Goal: Check status: Check status

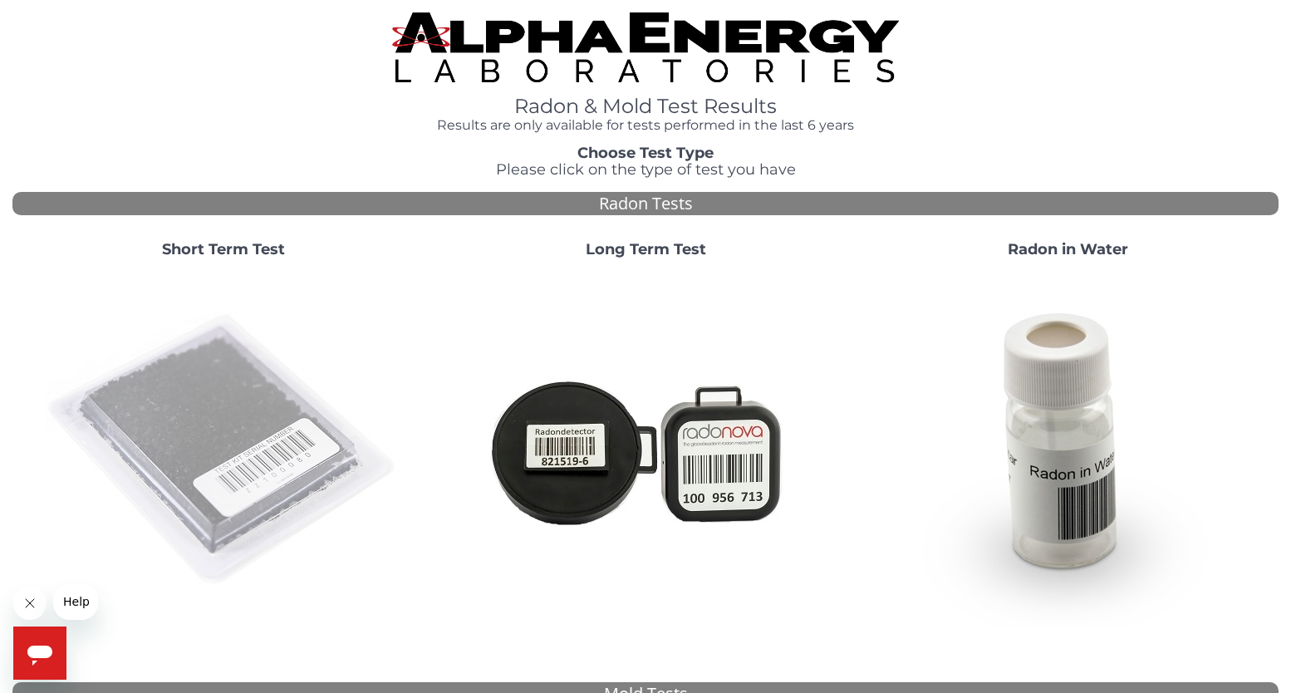
click at [232, 445] on img at bounding box center [223, 450] width 357 height 357
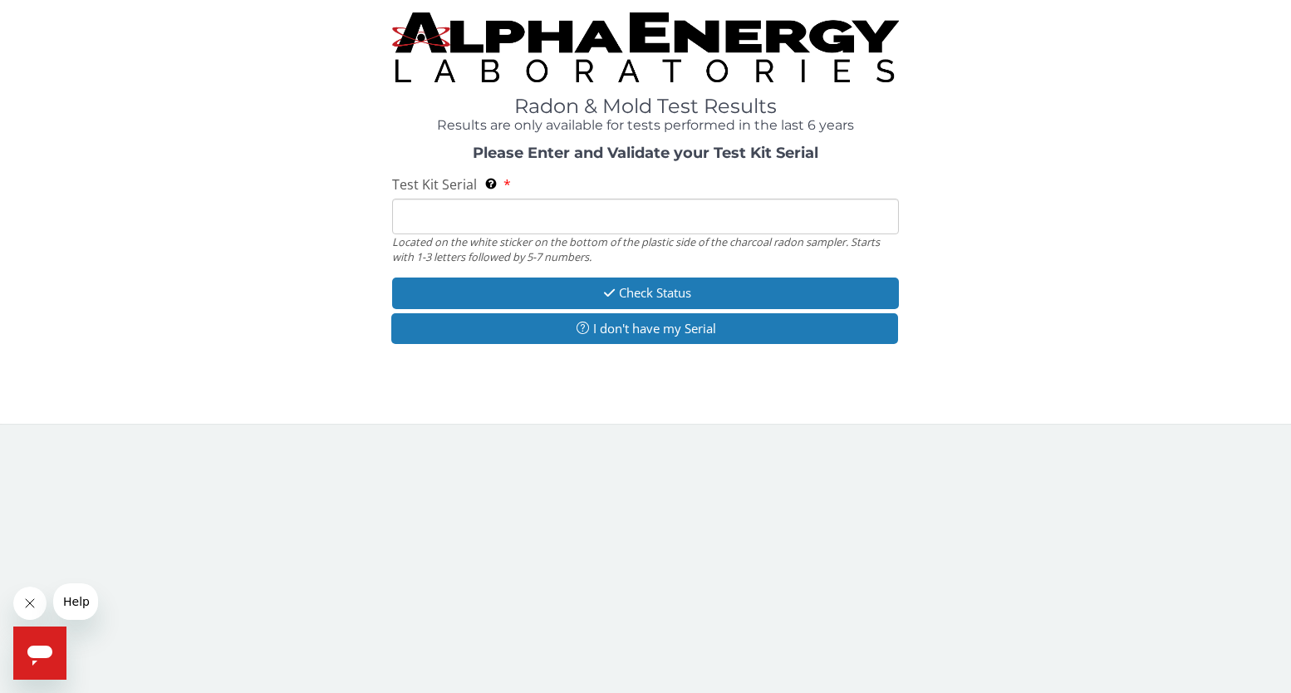
click at [508, 215] on input "Test Kit Serial Located on the white sticker on the bottom of the plastic side …" at bounding box center [645, 217] width 507 height 36
paste input "FE479314."
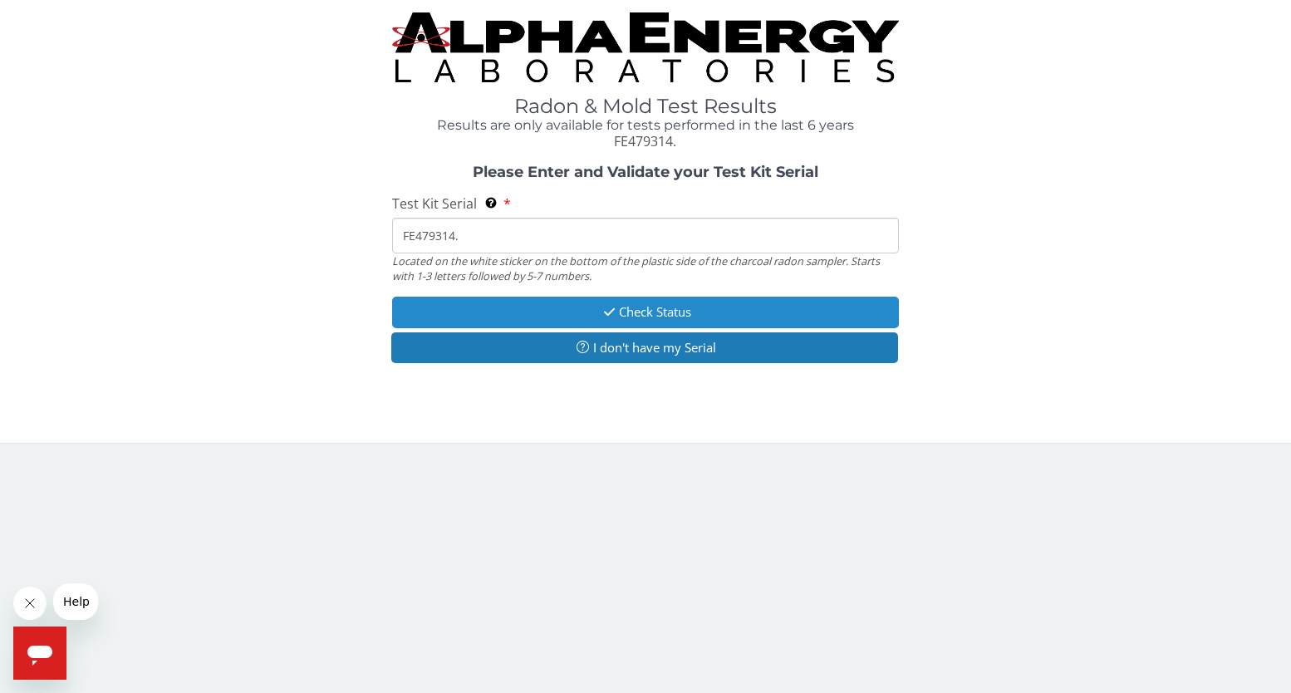
type input "FE479314."
click at [717, 304] on button "Check Status" at bounding box center [645, 312] width 507 height 31
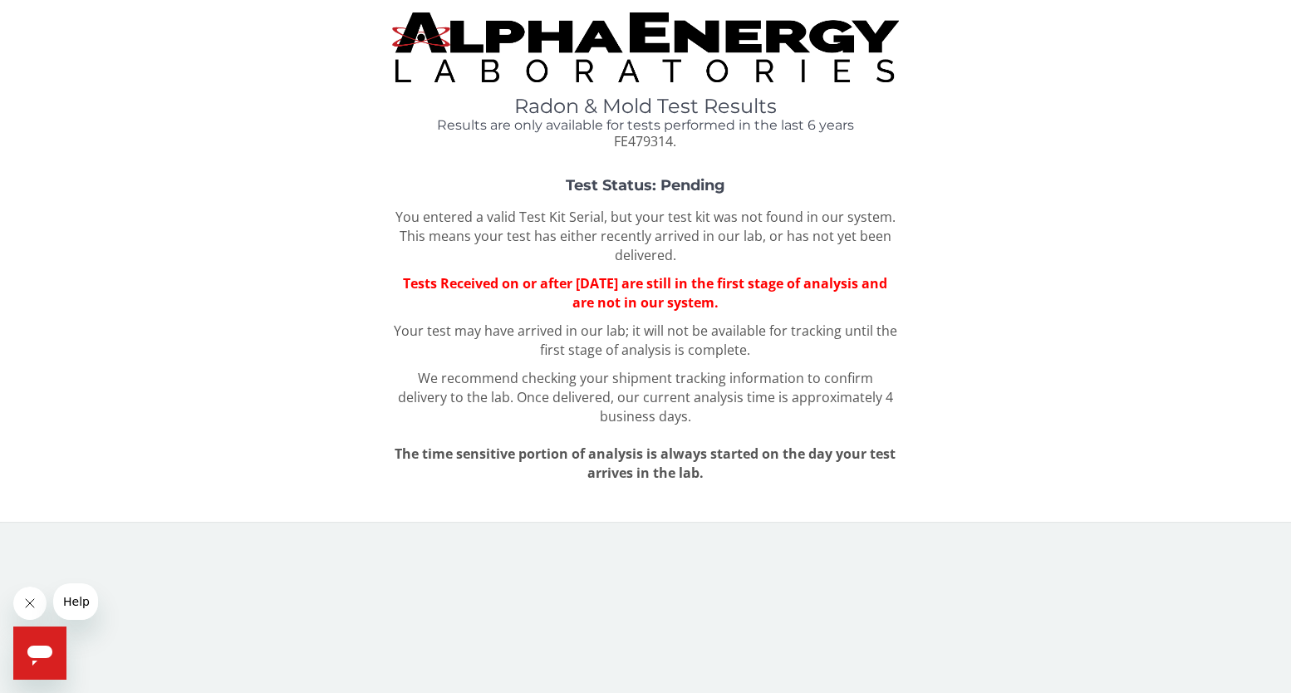
click at [906, 287] on div "Test Status: Pending You entered a valid Test Kit Serial, but your test kit was…" at bounding box center [645, 330] width 1266 height 305
click at [711, 137] on div "Radon & Mold Test Results Results are only available for tests performed in the…" at bounding box center [645, 124] width 507 height 56
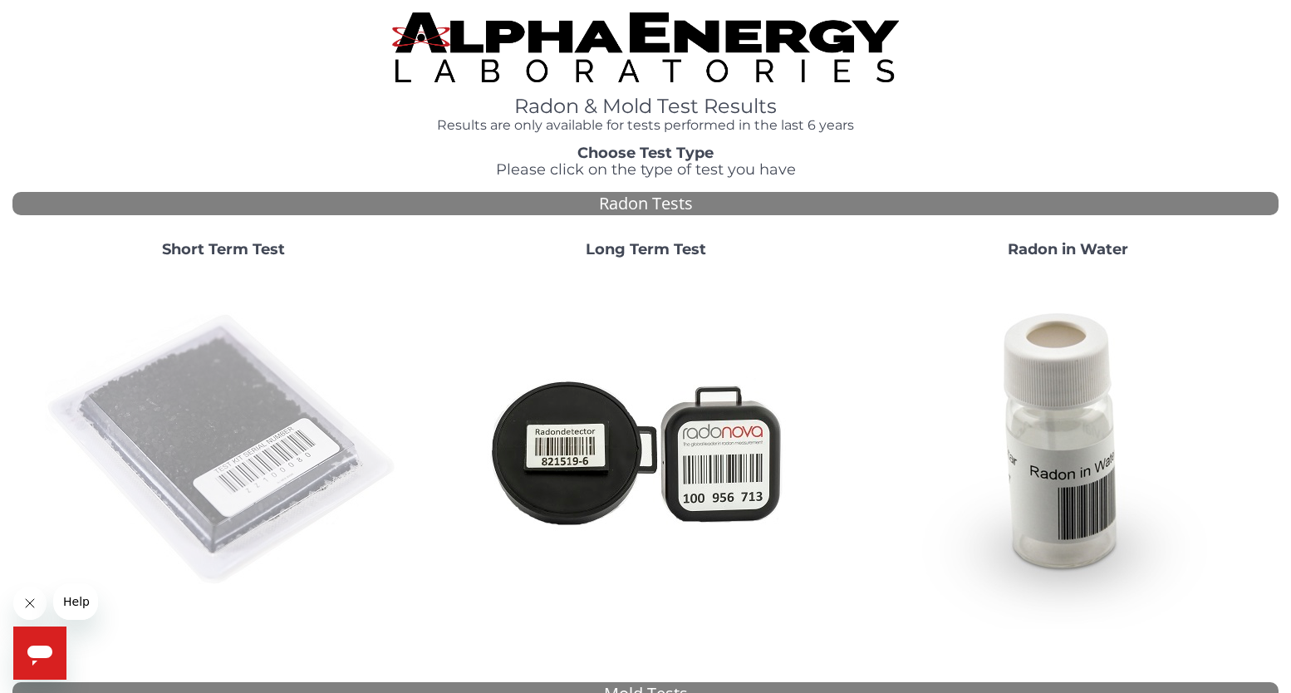
click at [268, 457] on img at bounding box center [223, 450] width 357 height 357
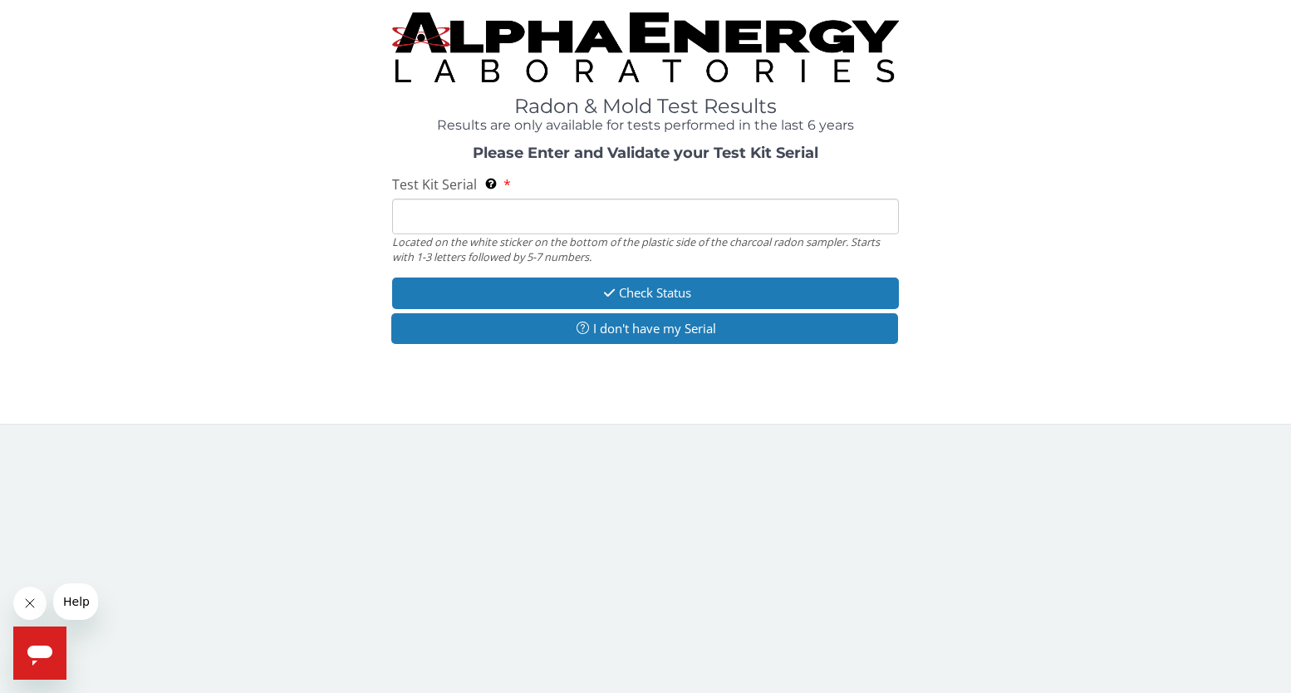
click at [594, 215] on input "Test Kit Serial Located on the white sticker on the bottom of the plastic side …" at bounding box center [645, 217] width 507 height 36
paste input "FE479314."
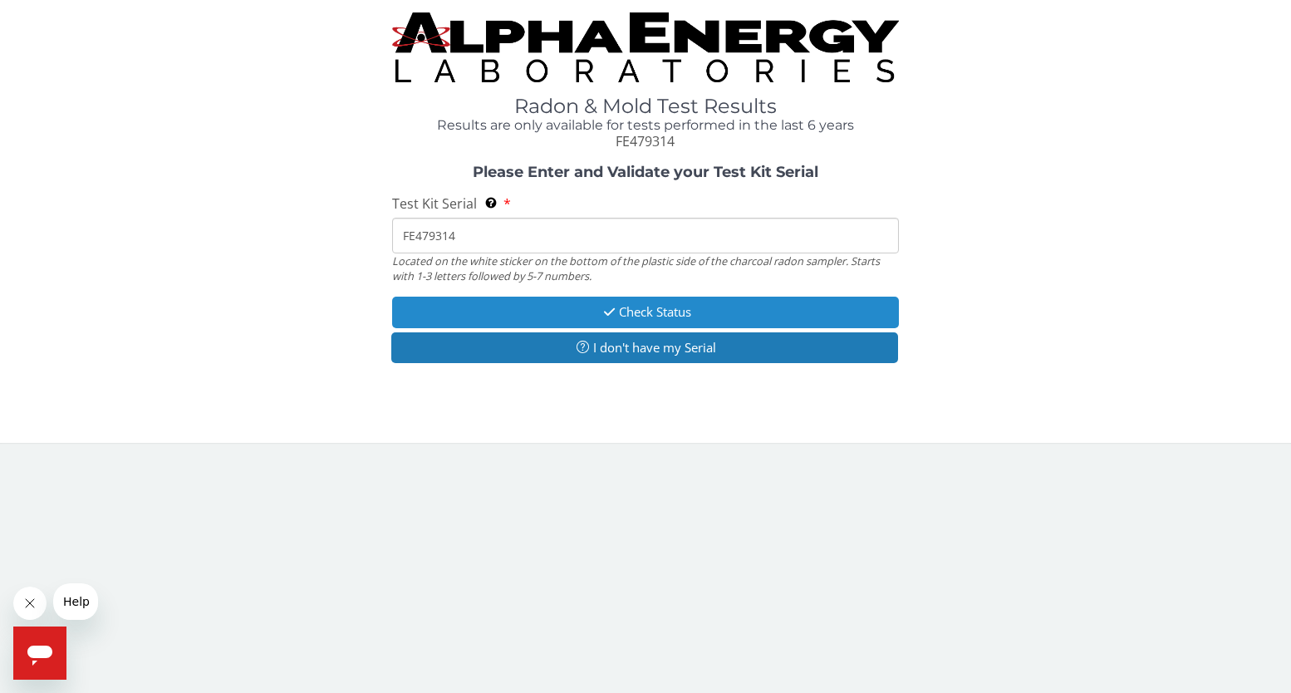
type input "FE479314"
click at [660, 306] on button "Check Status" at bounding box center [645, 312] width 507 height 31
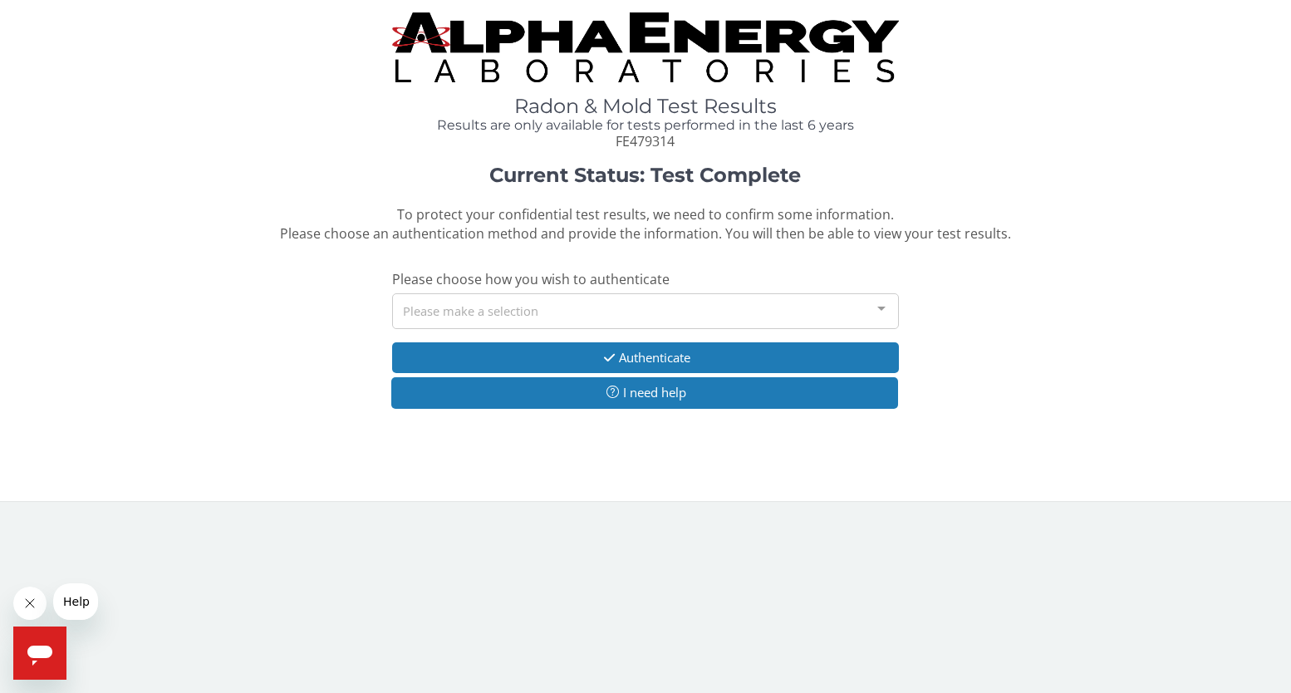
click at [664, 298] on div "Please make a selection" at bounding box center [645, 311] width 507 height 36
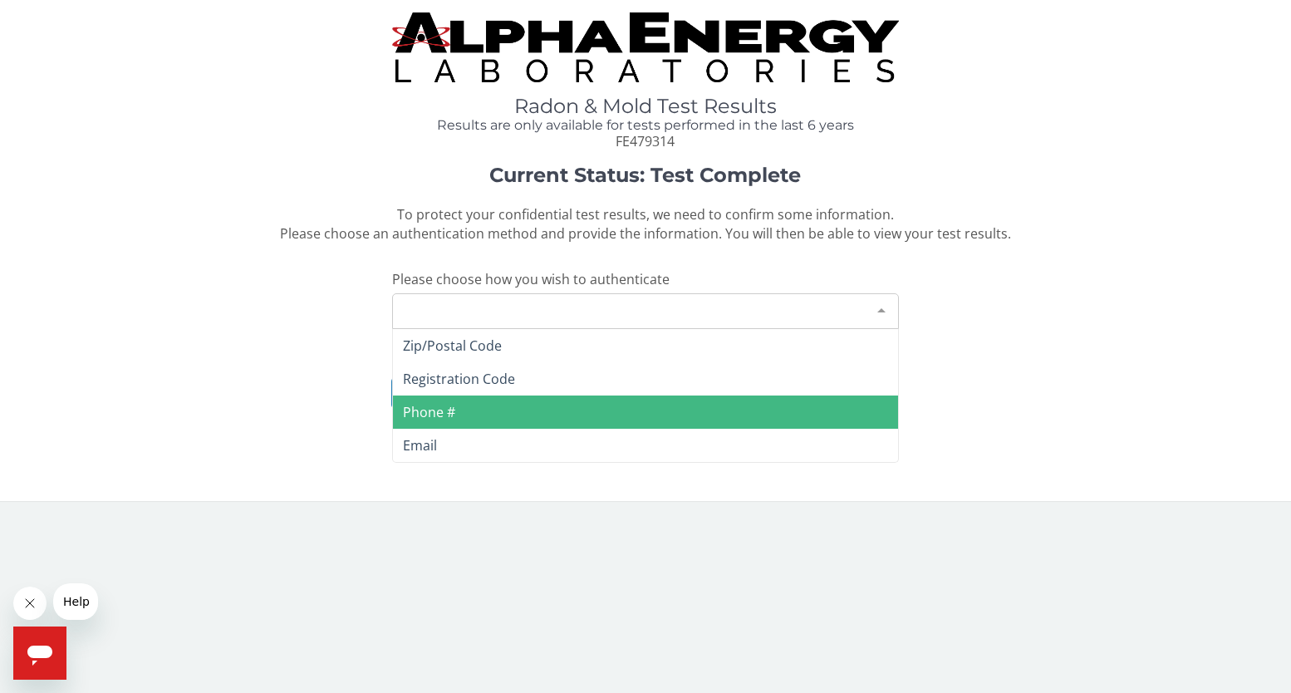
click at [476, 411] on span "Phone #" at bounding box center [645, 411] width 505 height 33
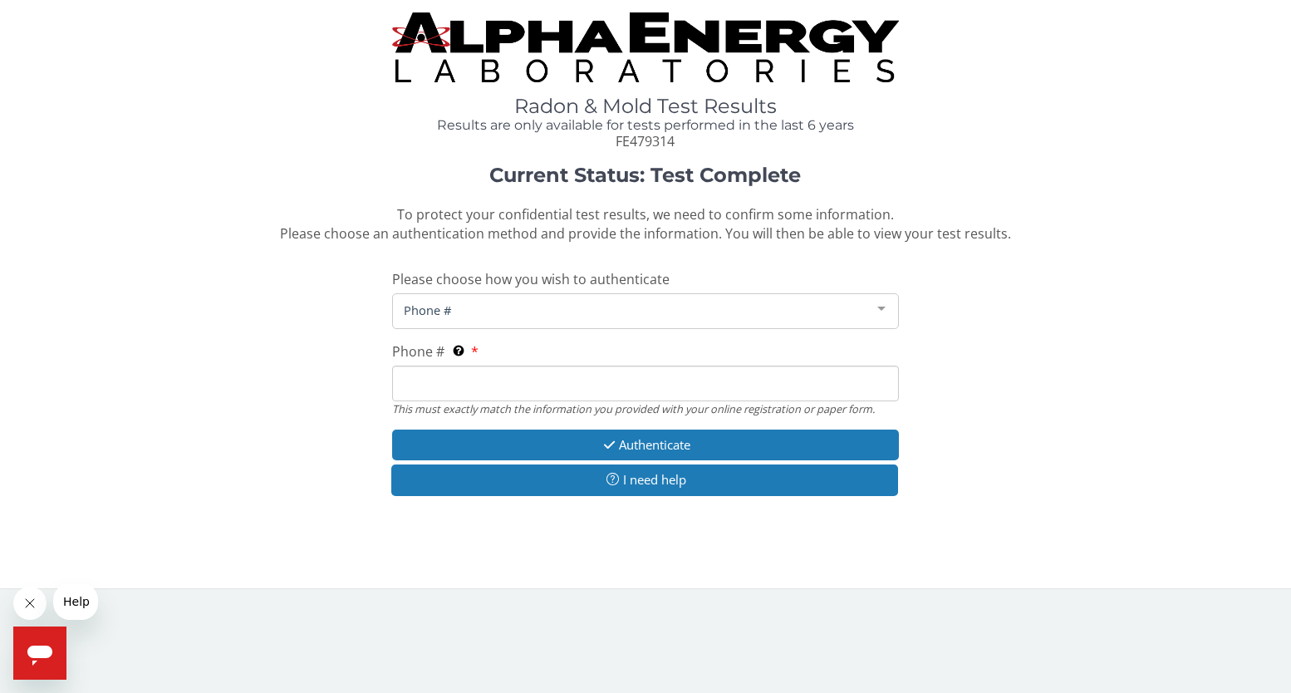
click at [489, 368] on input "Phone # This must exactly match the information you provided with your online r…" at bounding box center [645, 384] width 507 height 36
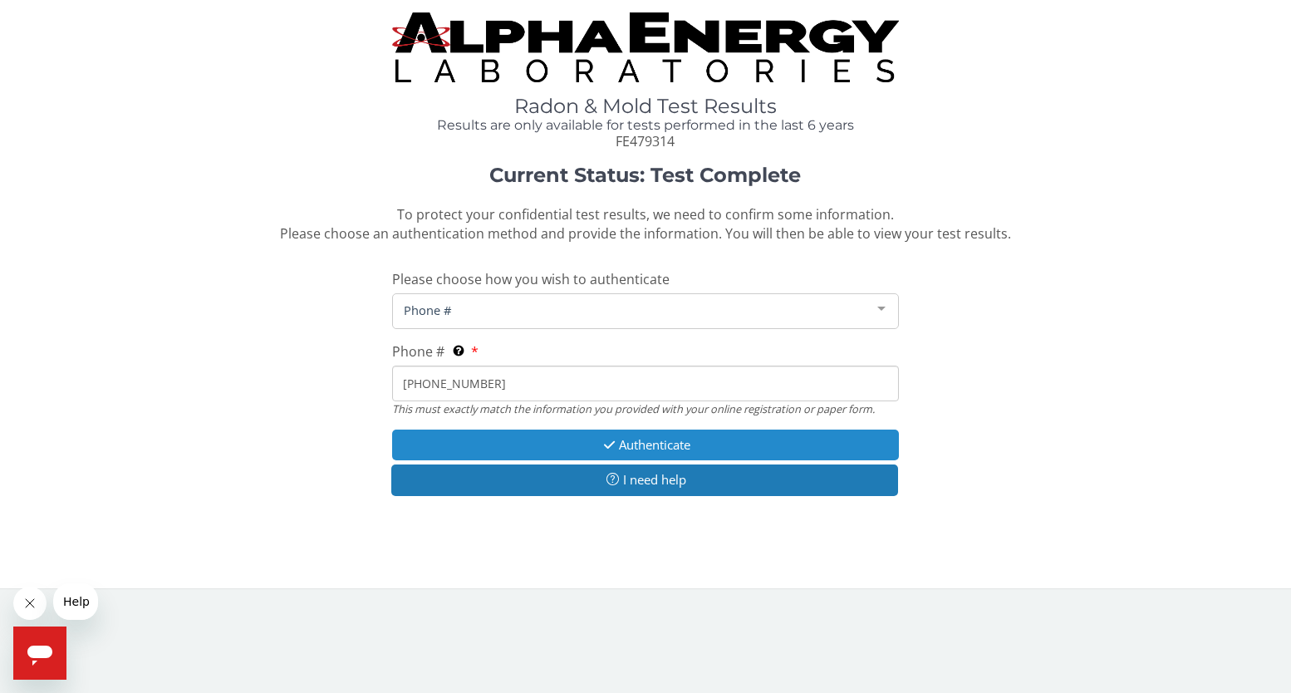
type input "[PHONE_NUMBER]"
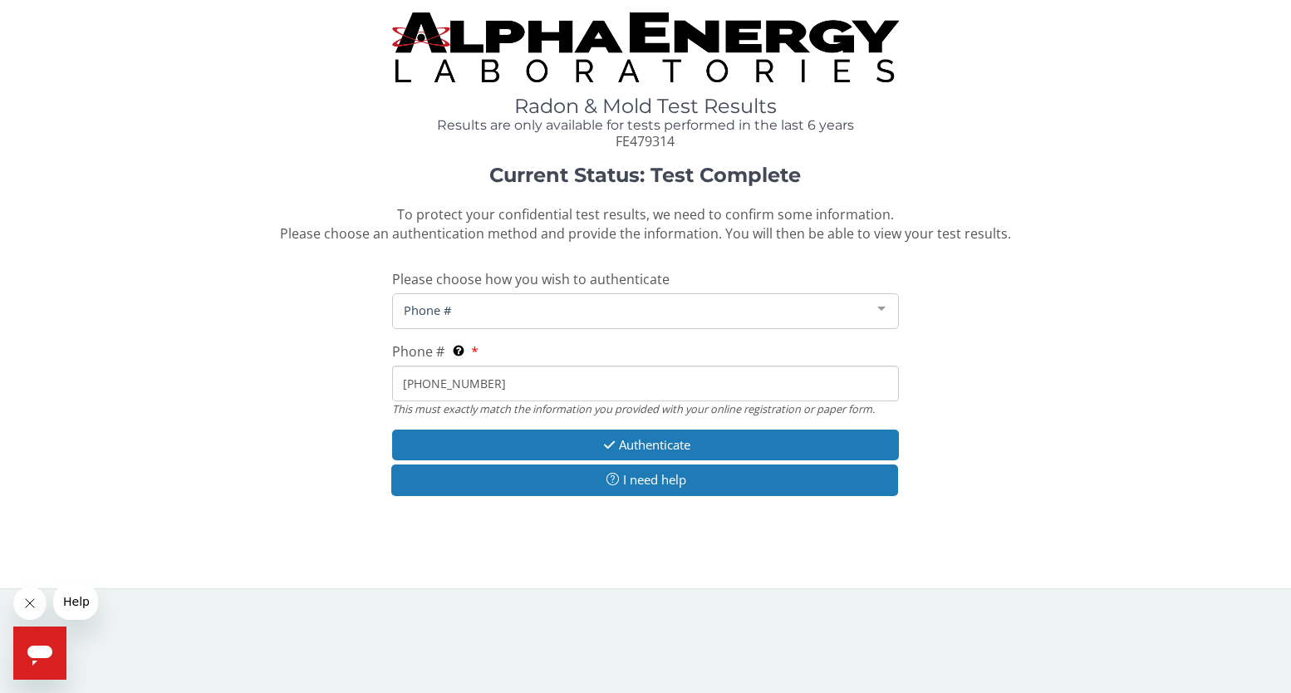
drag, startPoint x: 682, startPoint y: 433, endPoint x: 737, endPoint y: 411, distance: 58.9
click at [683, 433] on button "Authenticate" at bounding box center [645, 445] width 507 height 31
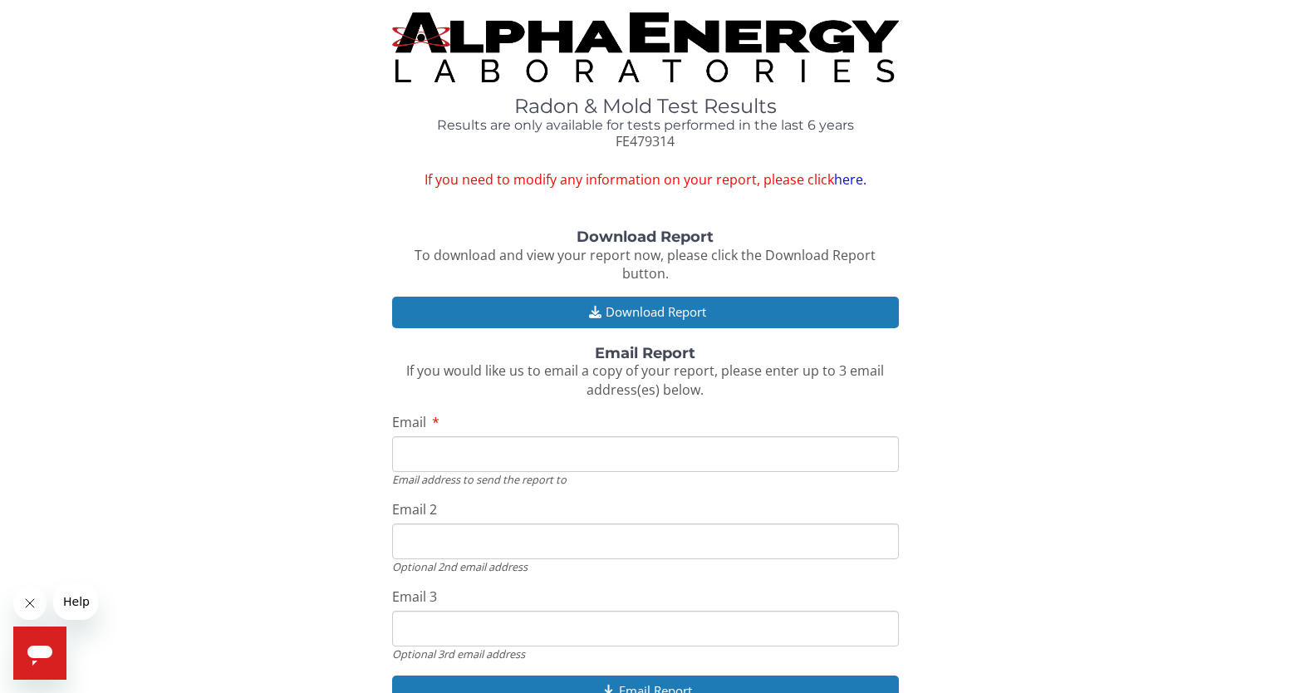
drag, startPoint x: 644, startPoint y: 291, endPoint x: 677, endPoint y: 313, distance: 40.1
click at [645, 297] on button "Download Report" at bounding box center [645, 312] width 507 height 31
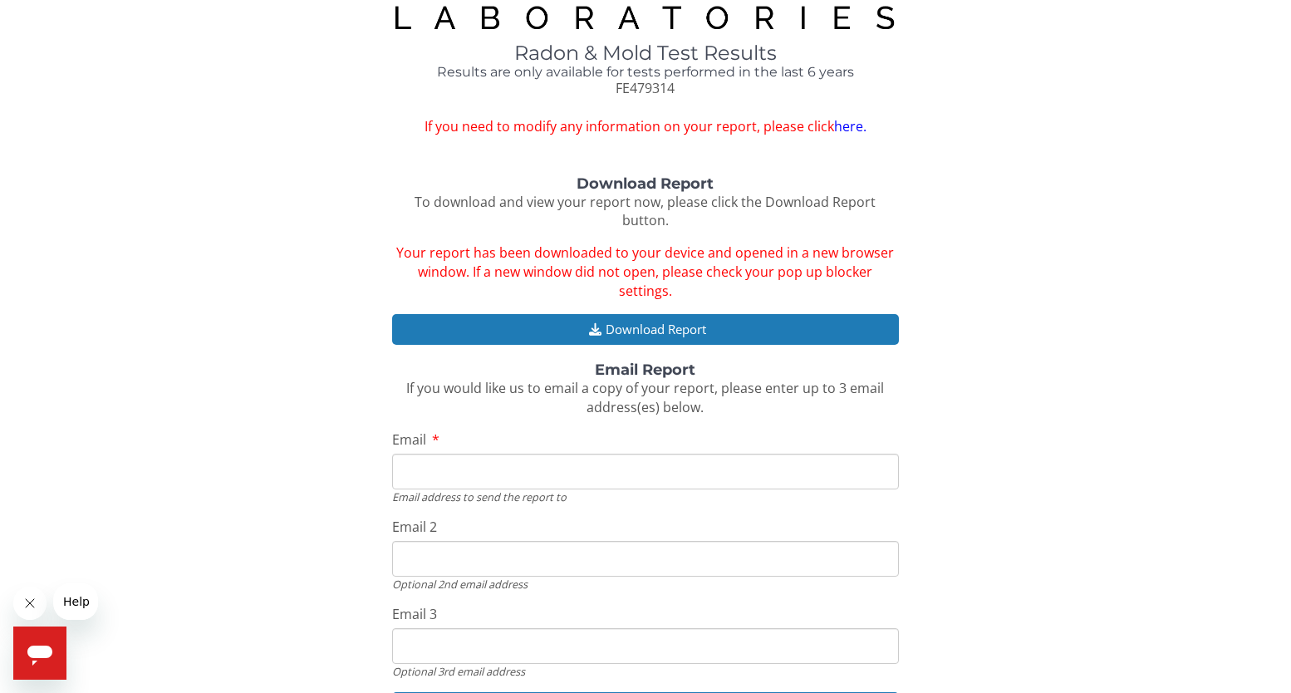
scroll to position [56, 0]
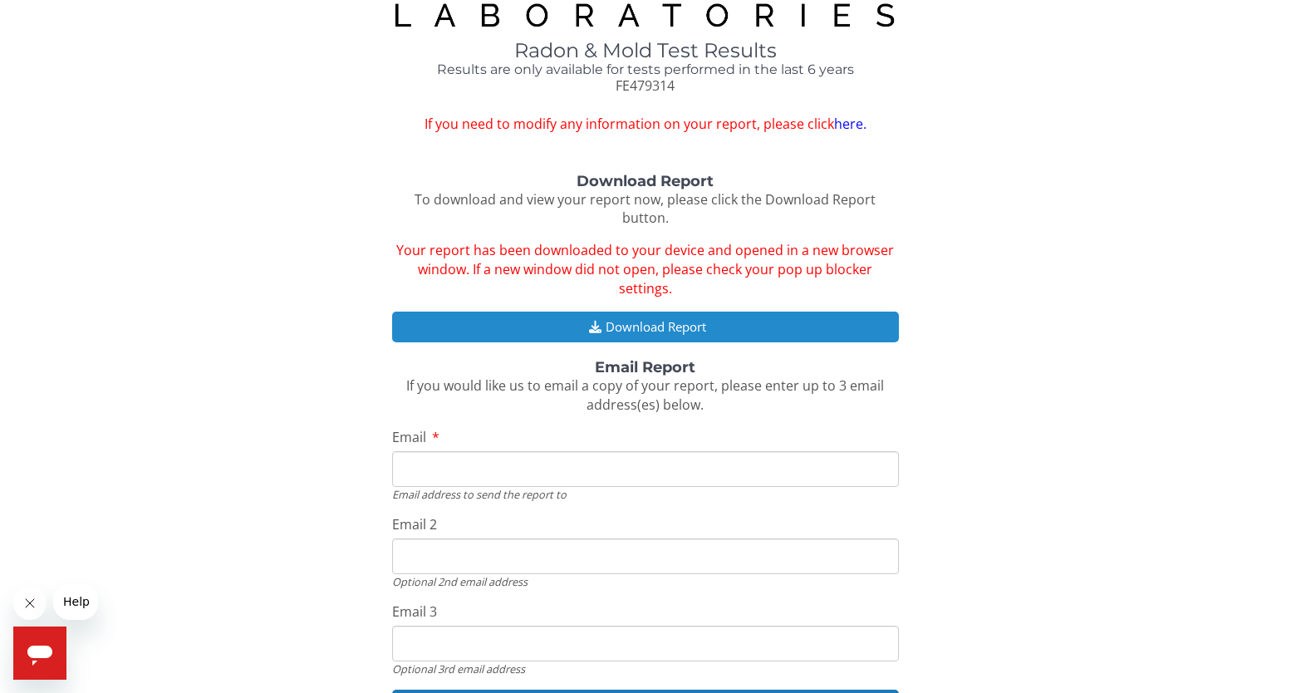
click at [685, 312] on button "Download Report" at bounding box center [645, 327] width 507 height 31
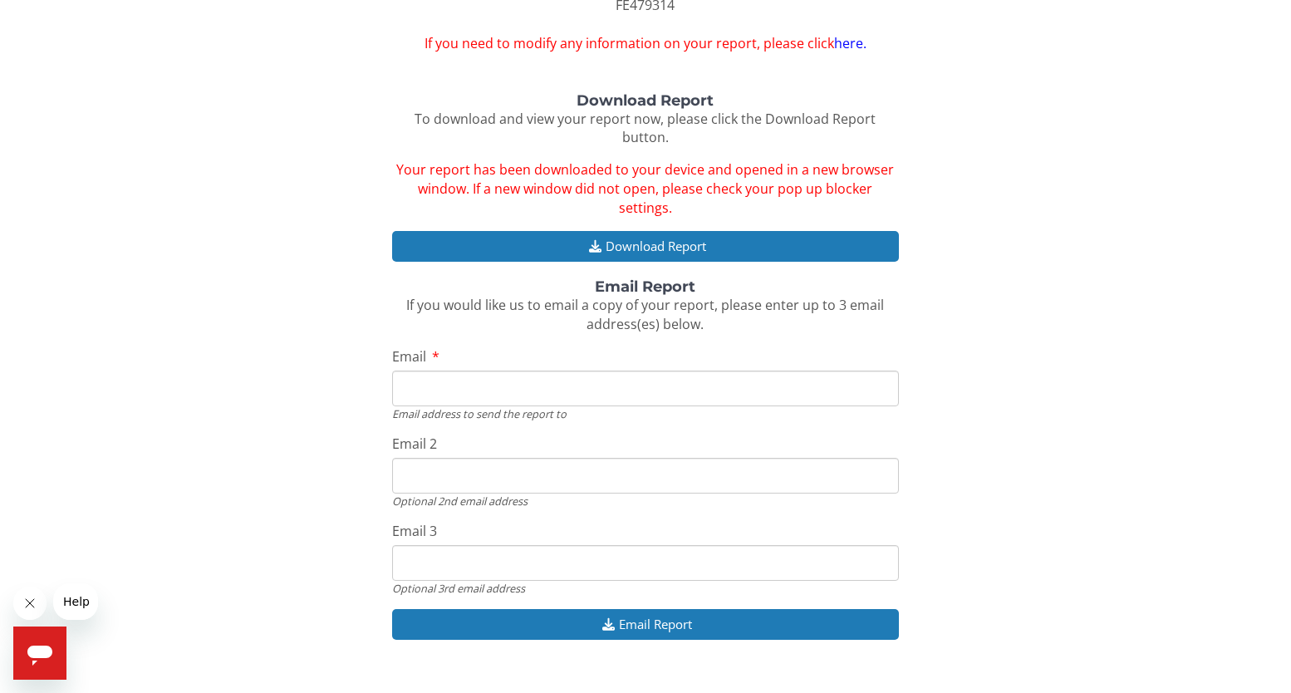
scroll to position [135, 0]
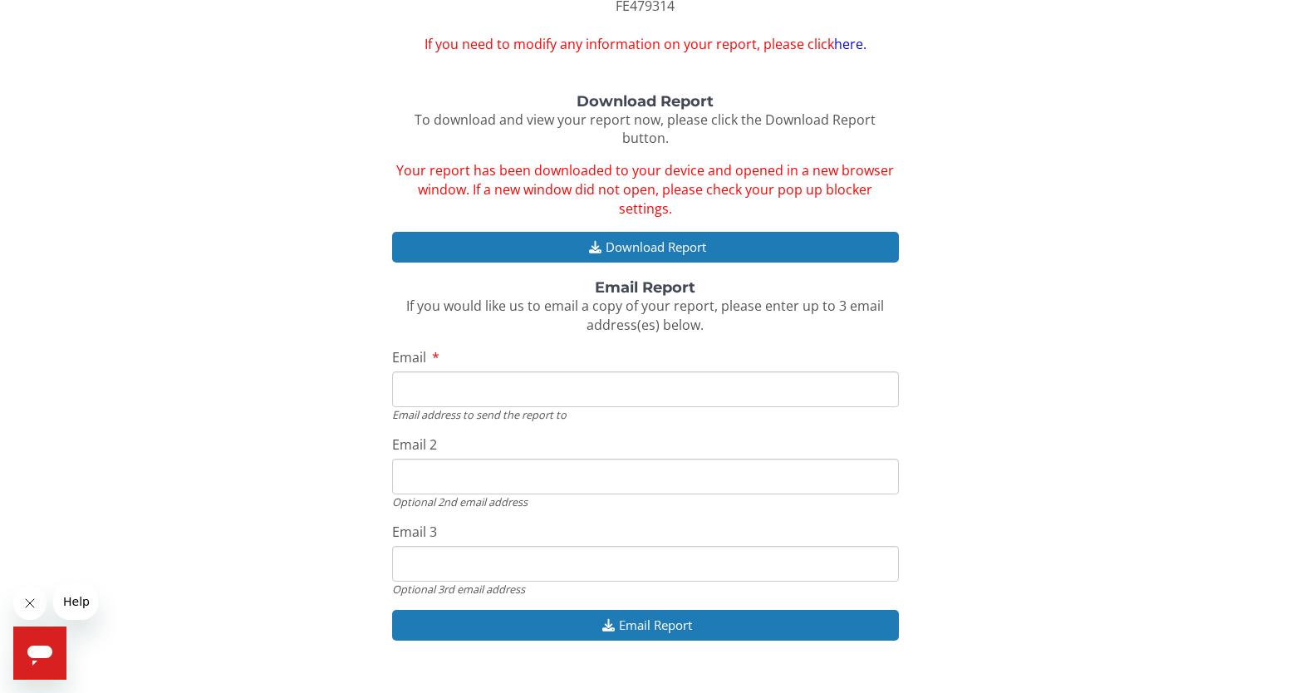
click at [1030, 420] on div "Download Report To download and view your report now, please click the Download…" at bounding box center [645, 376] width 1266 height 565
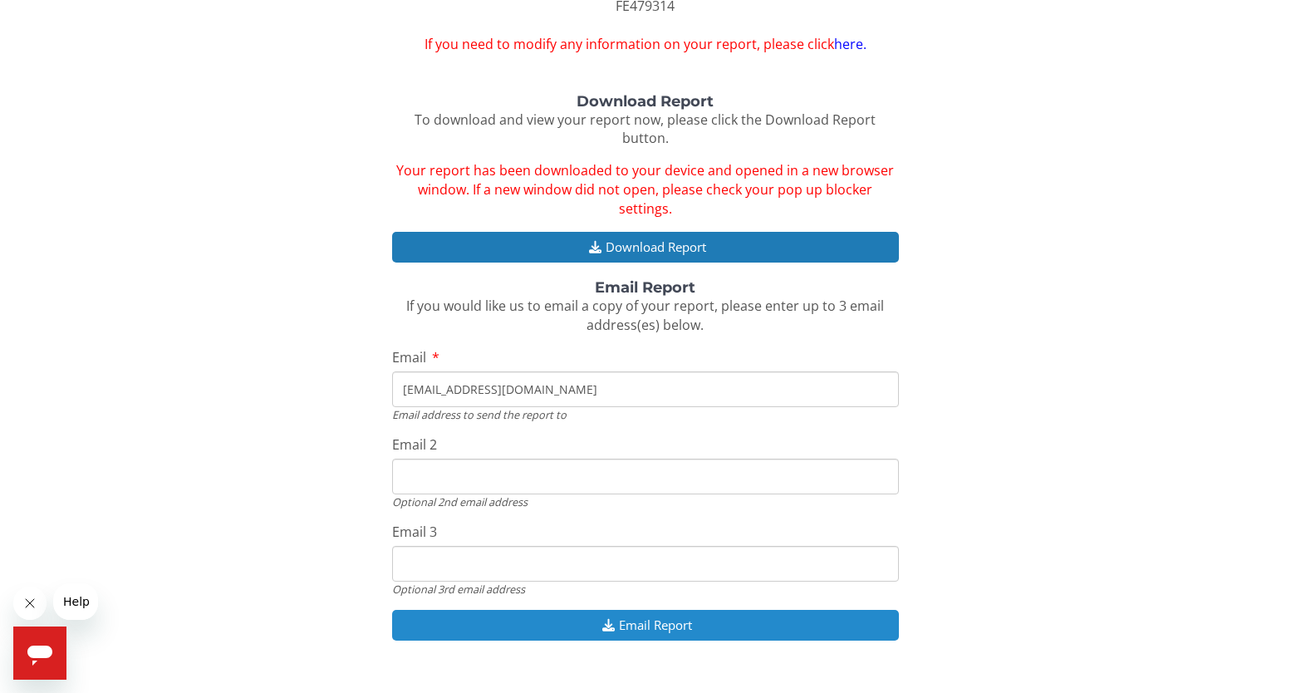
type input "[EMAIL_ADDRESS][DOMAIN_NAME]"
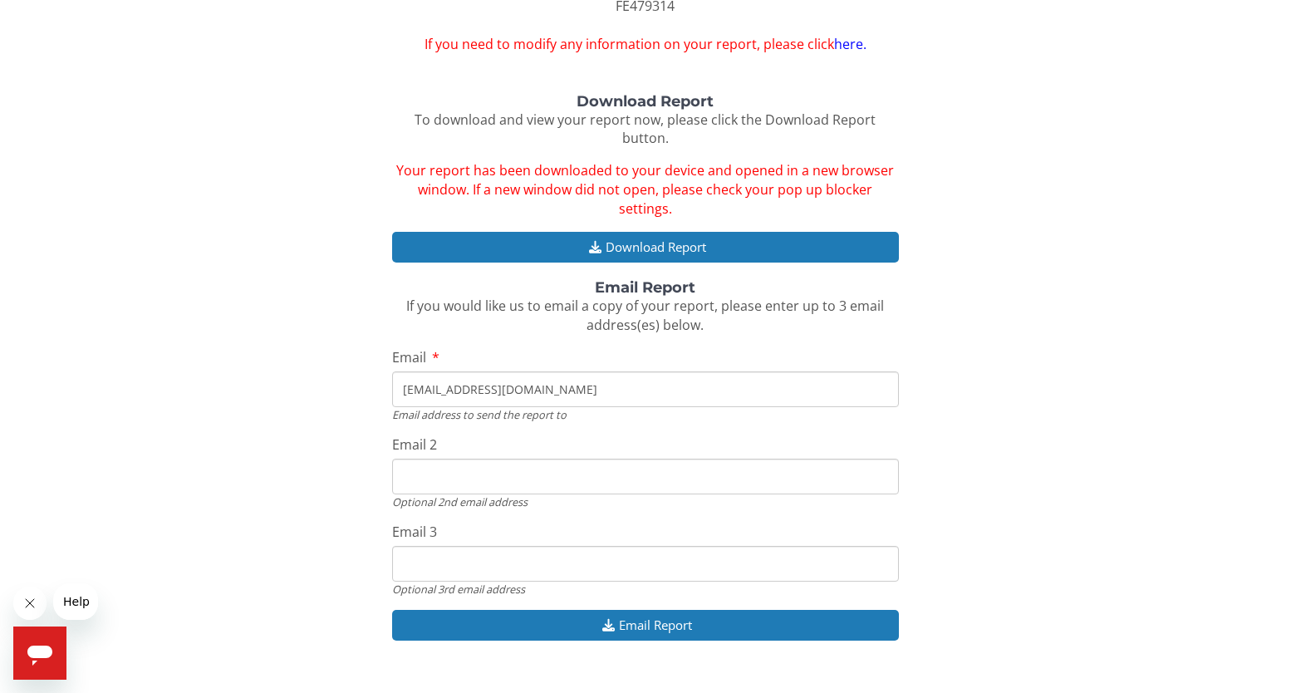
drag, startPoint x: 659, startPoint y: 588, endPoint x: 793, endPoint y: 569, distance: 135.9
click at [659, 610] on button "Email Report" at bounding box center [645, 625] width 507 height 31
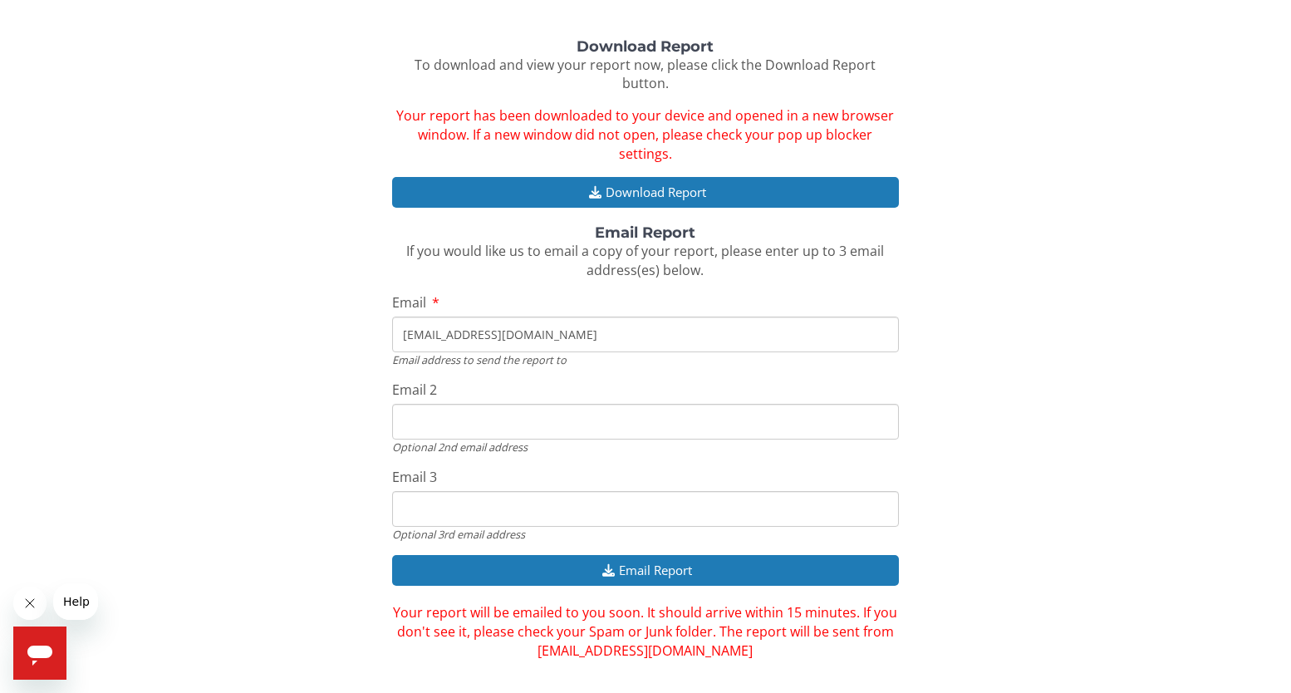
scroll to position [0, 0]
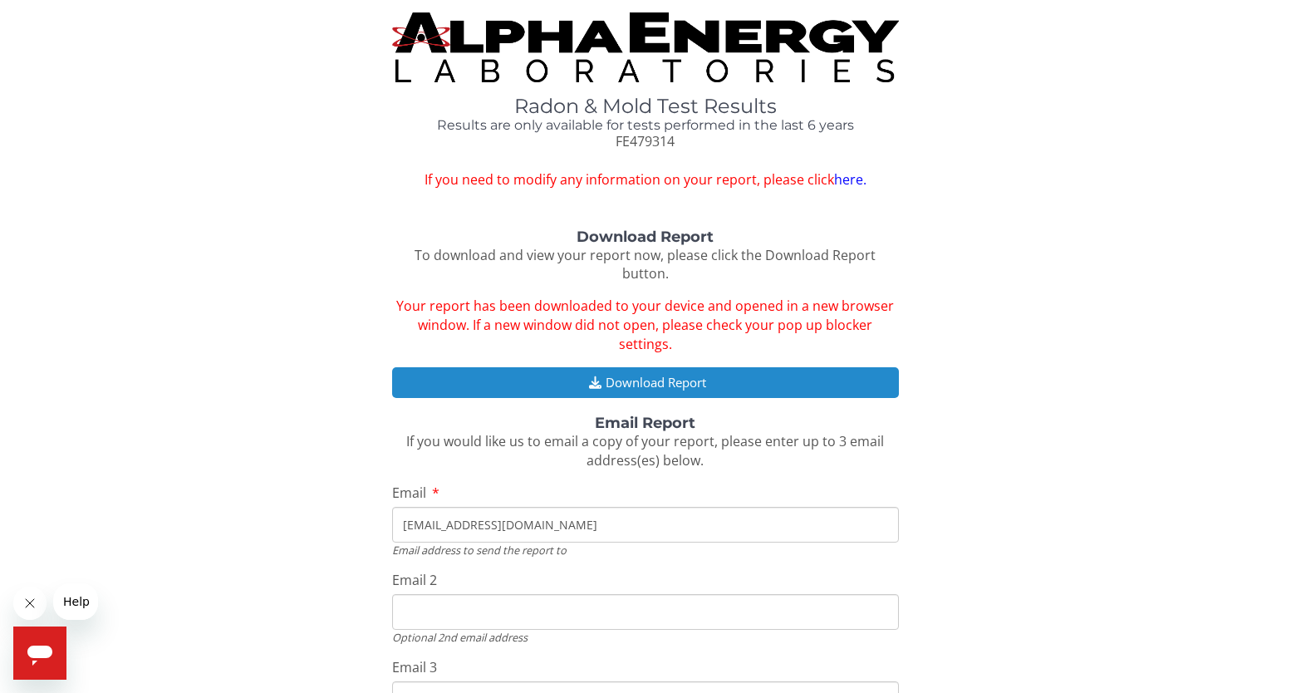
click at [696, 367] on button "Download Report" at bounding box center [645, 382] width 507 height 31
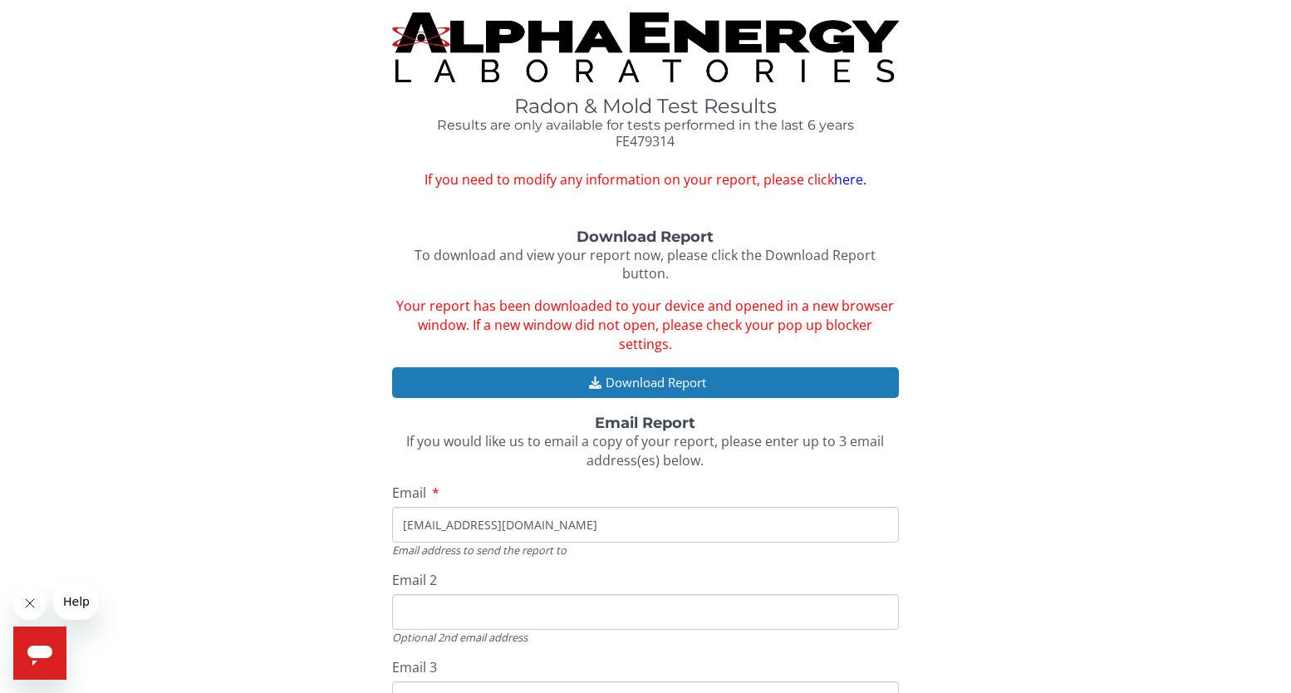
scroll to position [0, 1]
click at [330, 169] on div "Radon & Mold Test Results Results are only available for tests performed in the…" at bounding box center [645, 100] width 1266 height 177
